Goal: Transaction & Acquisition: Purchase product/service

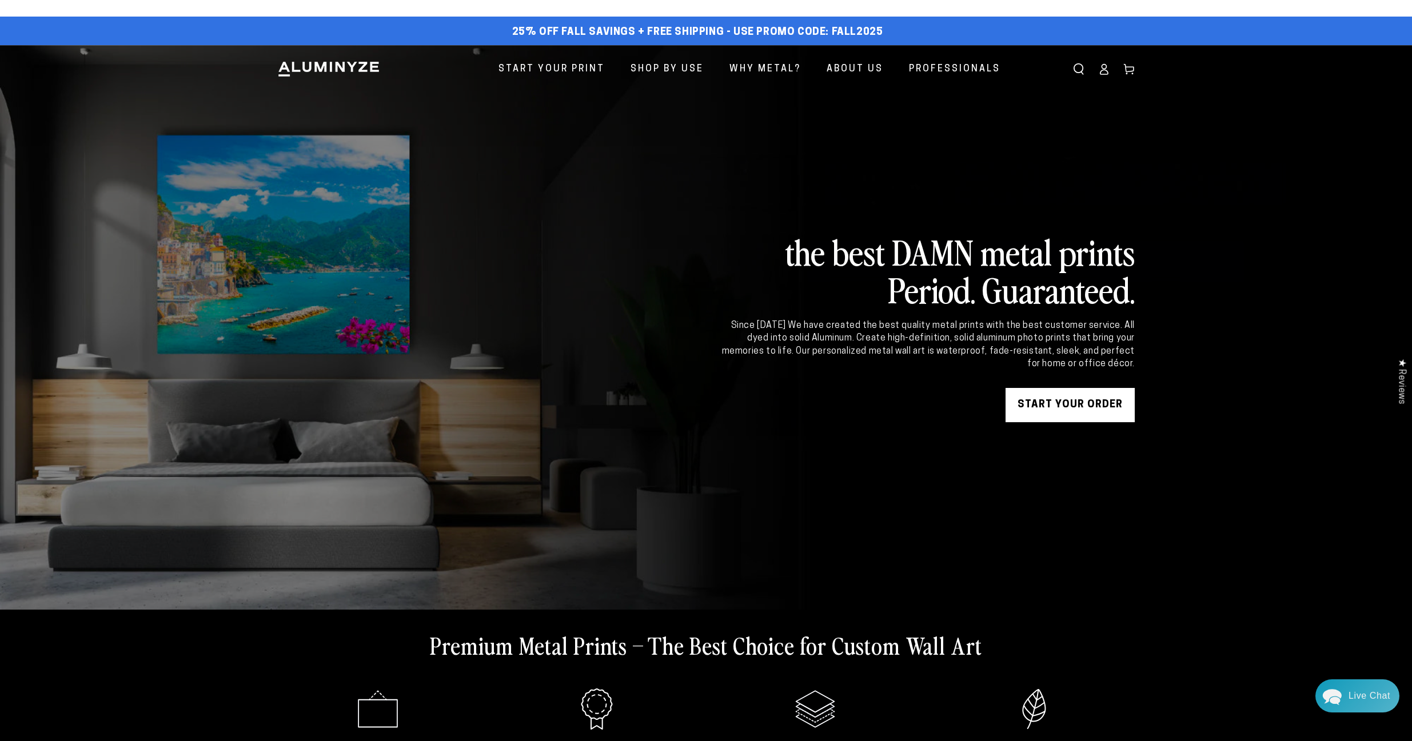
click at [1102, 66] on icon at bounding box center [1103, 68] width 11 height 11
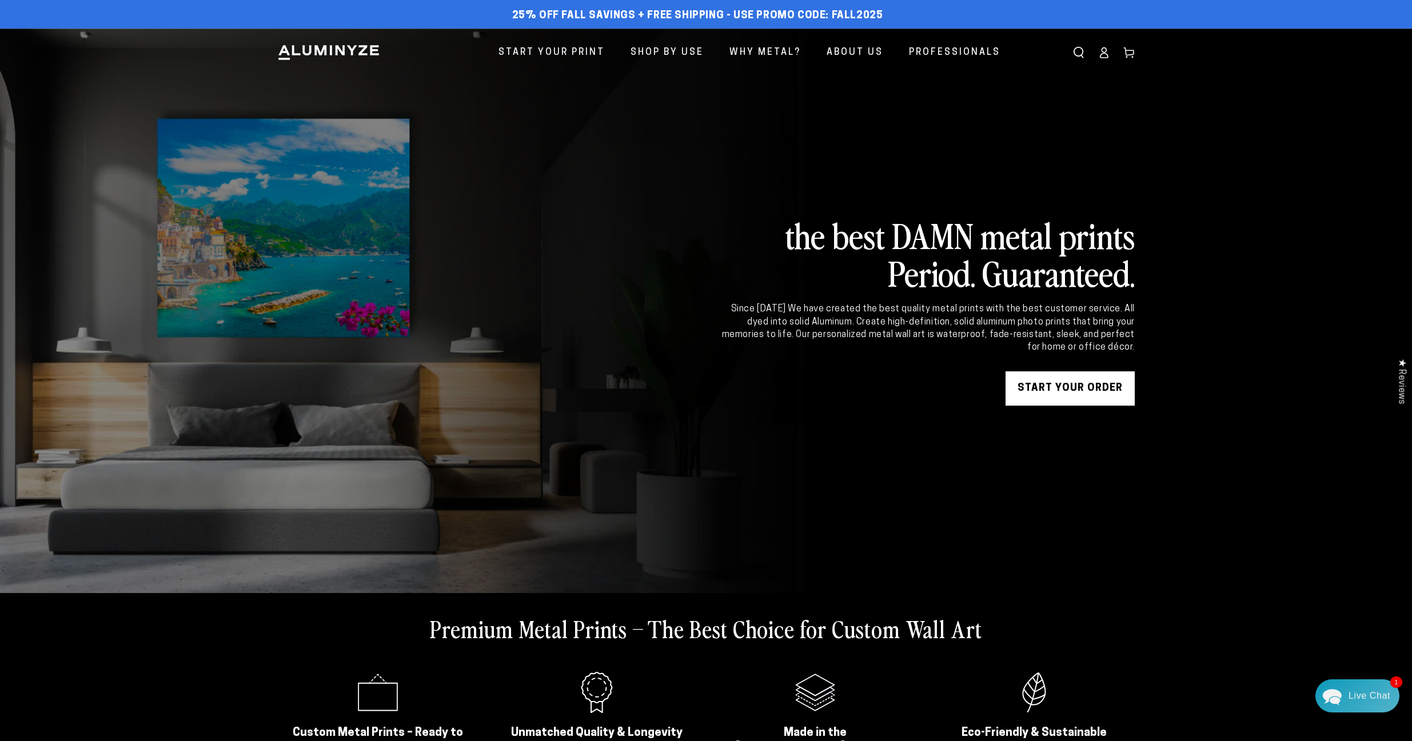
click at [1103, 50] on icon at bounding box center [1103, 52] width 11 height 11
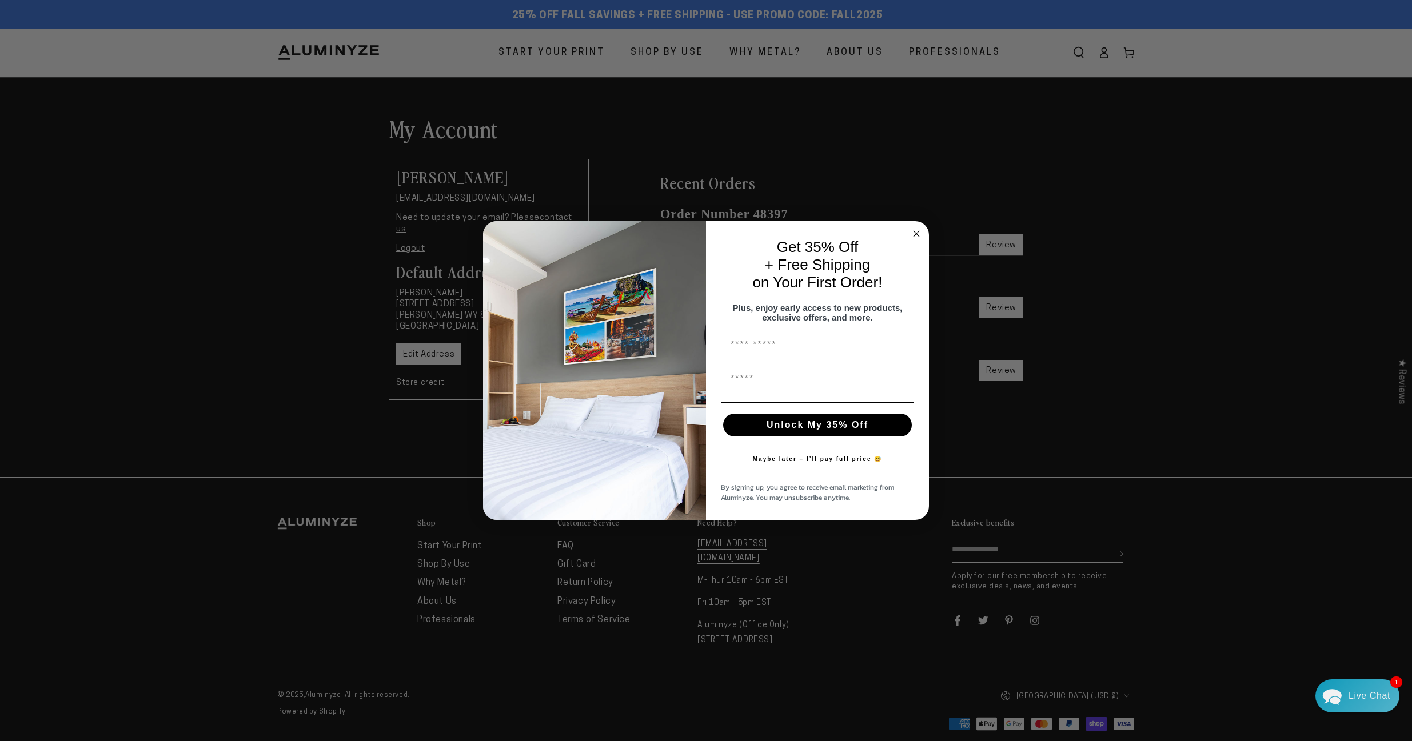
click at [916, 231] on icon "Close dialog" at bounding box center [916, 234] width 6 height 6
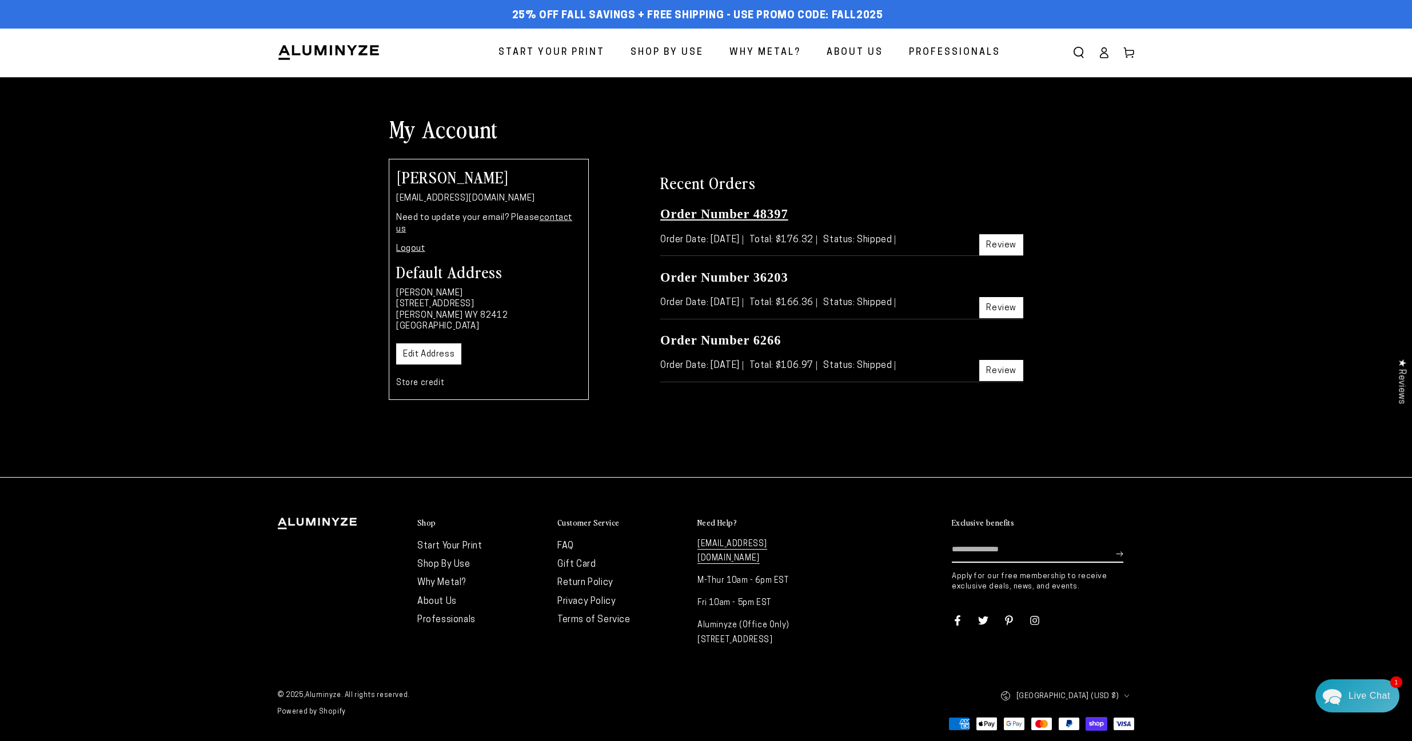
click at [748, 214] on link "Order Number 48397" at bounding box center [724, 214] width 128 height 14
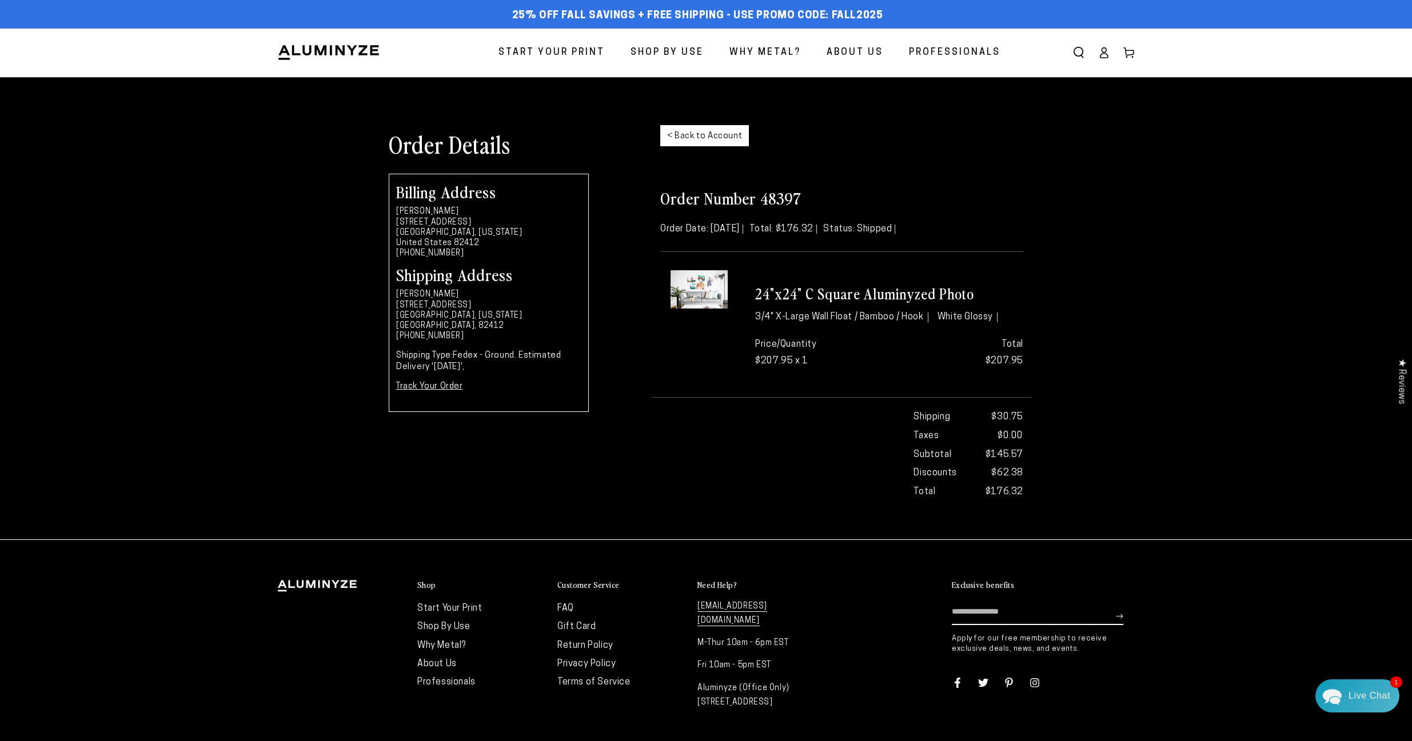
click at [556, 49] on span "Start Your Print" at bounding box center [551, 53] width 106 height 17
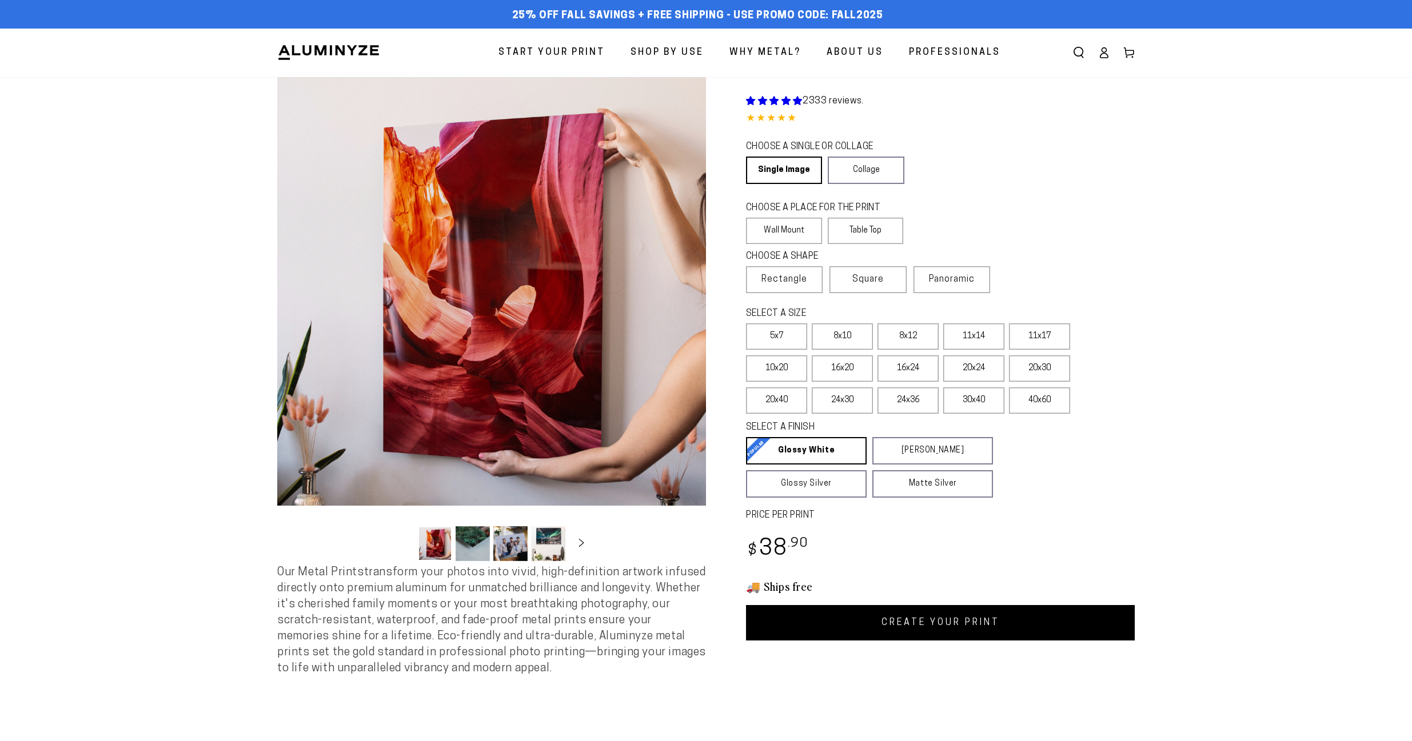
select select "**********"
click at [870, 277] on span "Square" at bounding box center [867, 280] width 31 height 14
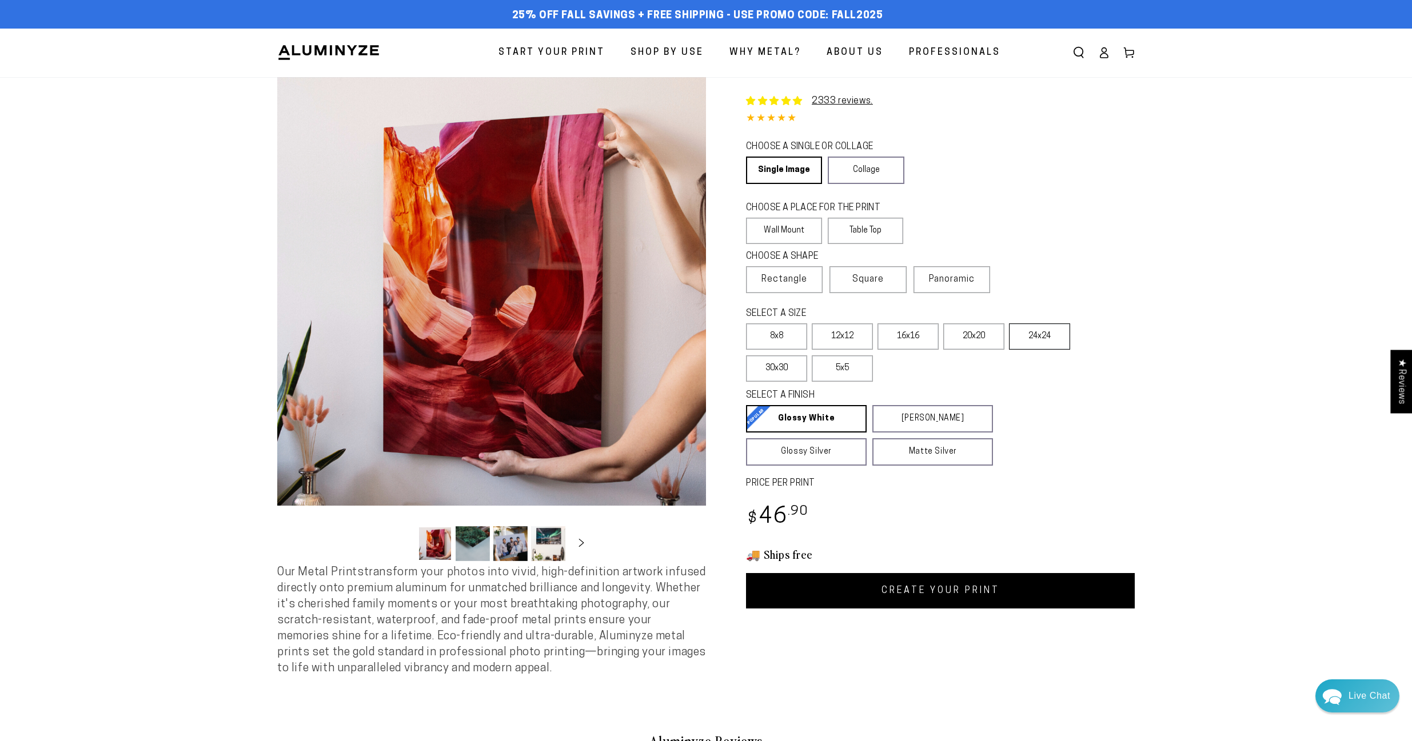
click at [1042, 336] on label "24x24" at bounding box center [1039, 336] width 61 height 26
click at [1036, 335] on label "24x24" at bounding box center [1039, 336] width 61 height 26
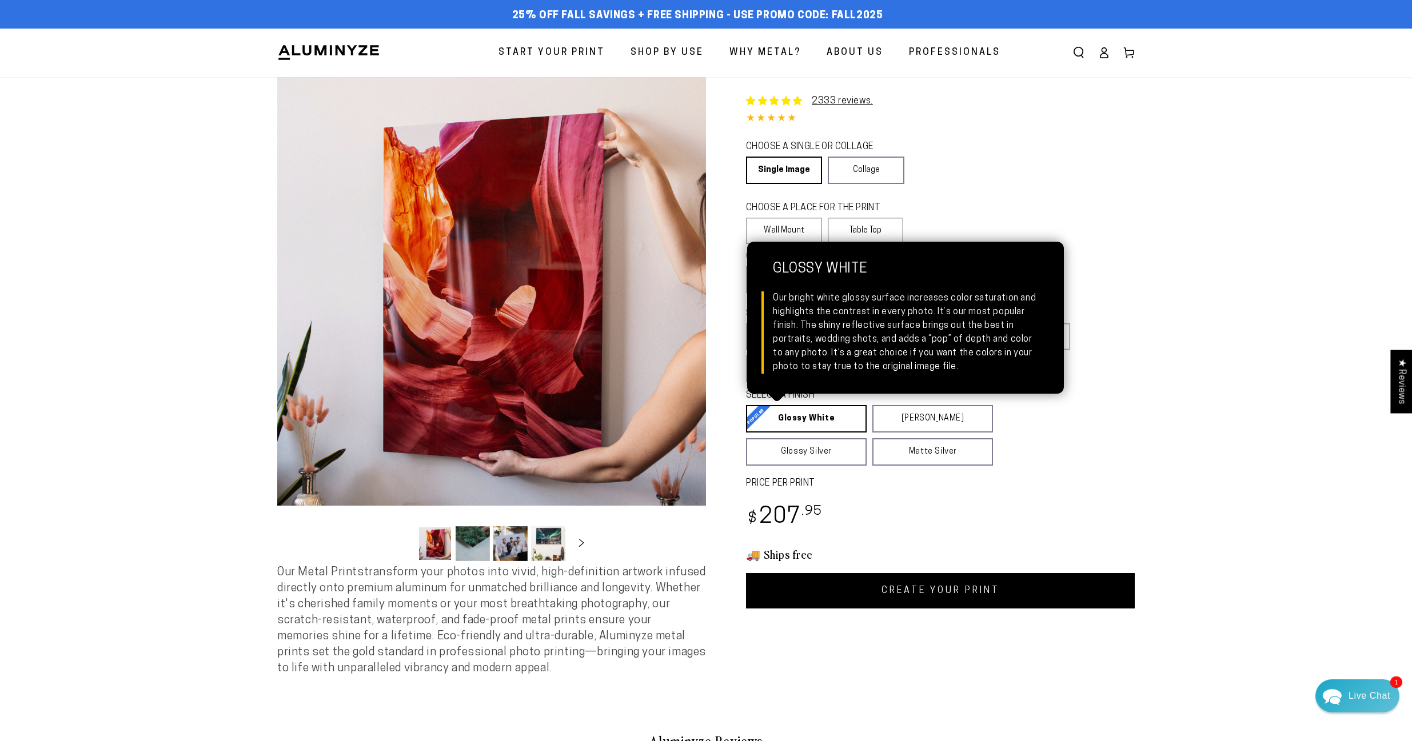
click at [799, 419] on link "Glossy White Glossy White Our bright white glossy surface increases color satur…" at bounding box center [806, 418] width 121 height 27
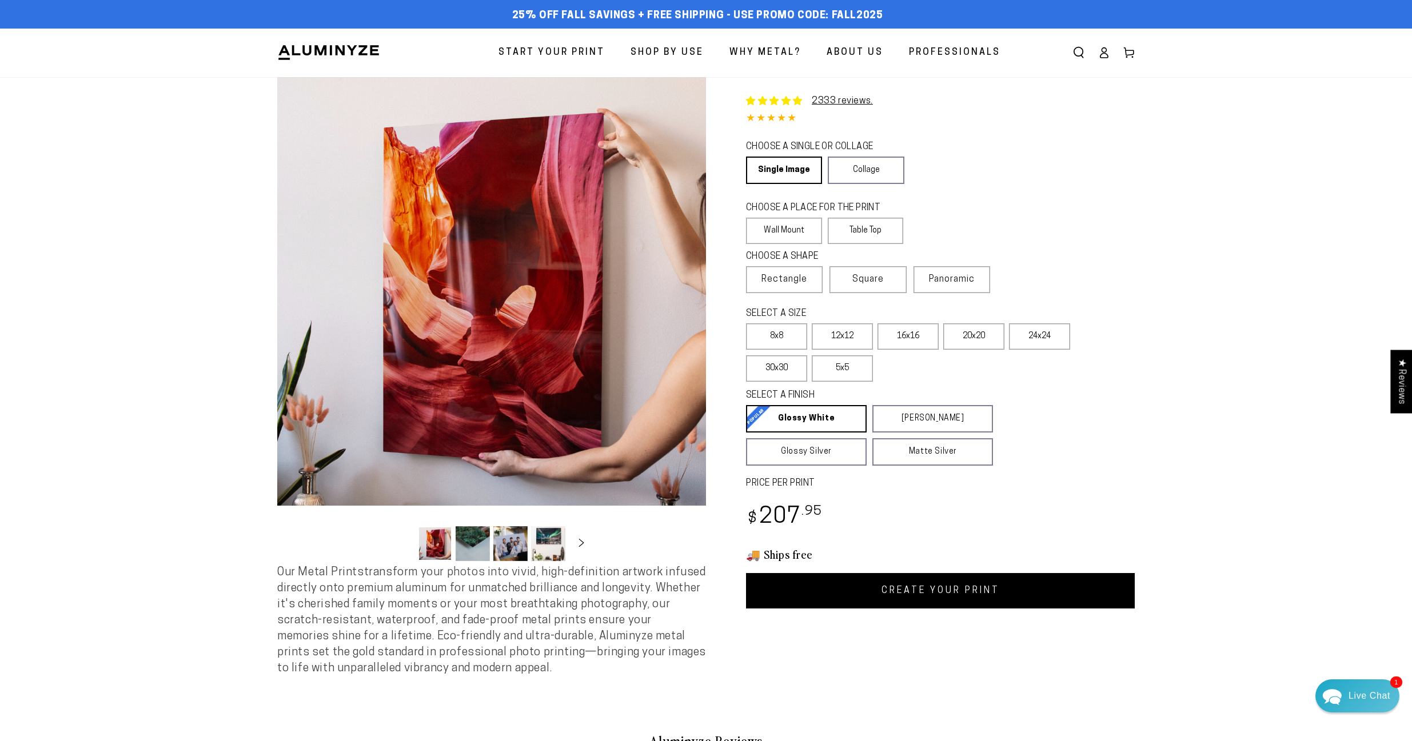
click at [946, 592] on link "CREATE YOUR PRINT" at bounding box center [940, 590] width 389 height 35
